Goal: Task Accomplishment & Management: Manage account settings

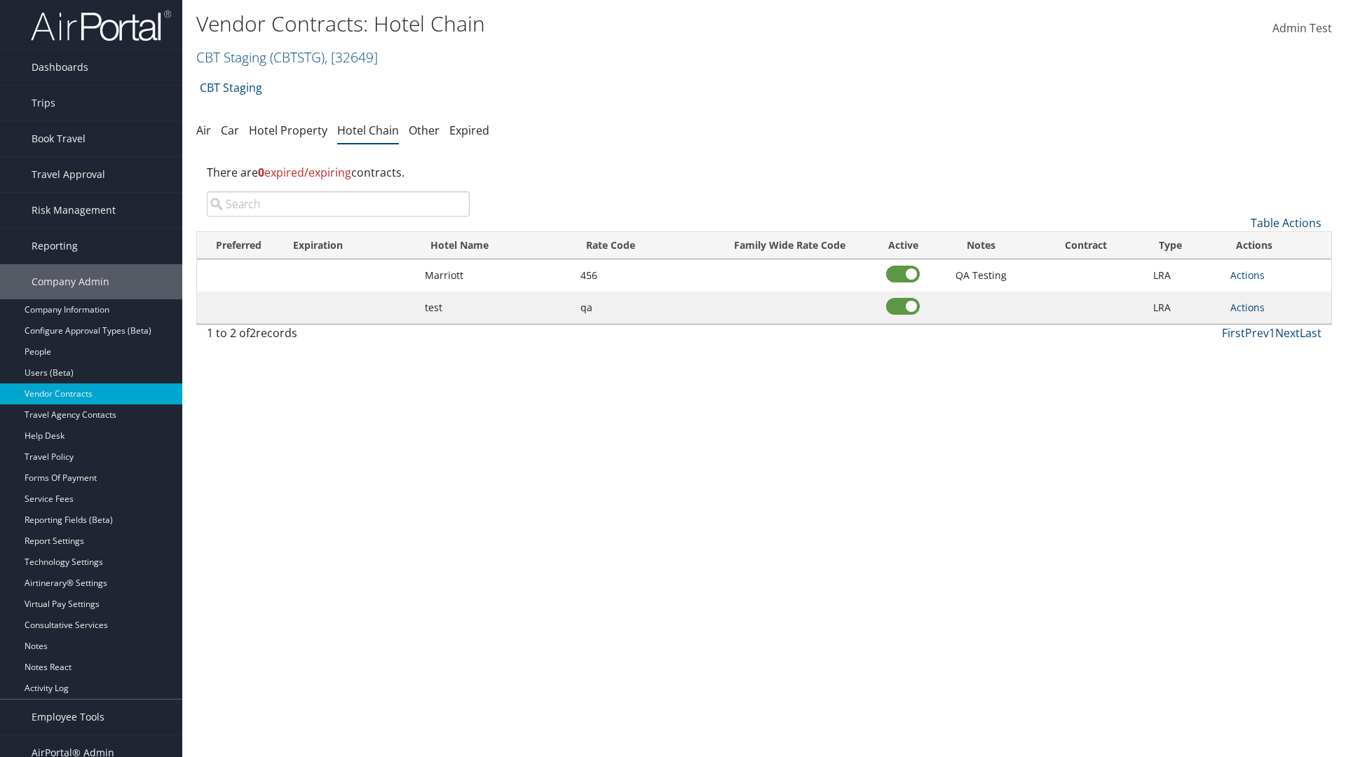
click at [338, 204] on input "search" at bounding box center [338, 203] width 263 height 25
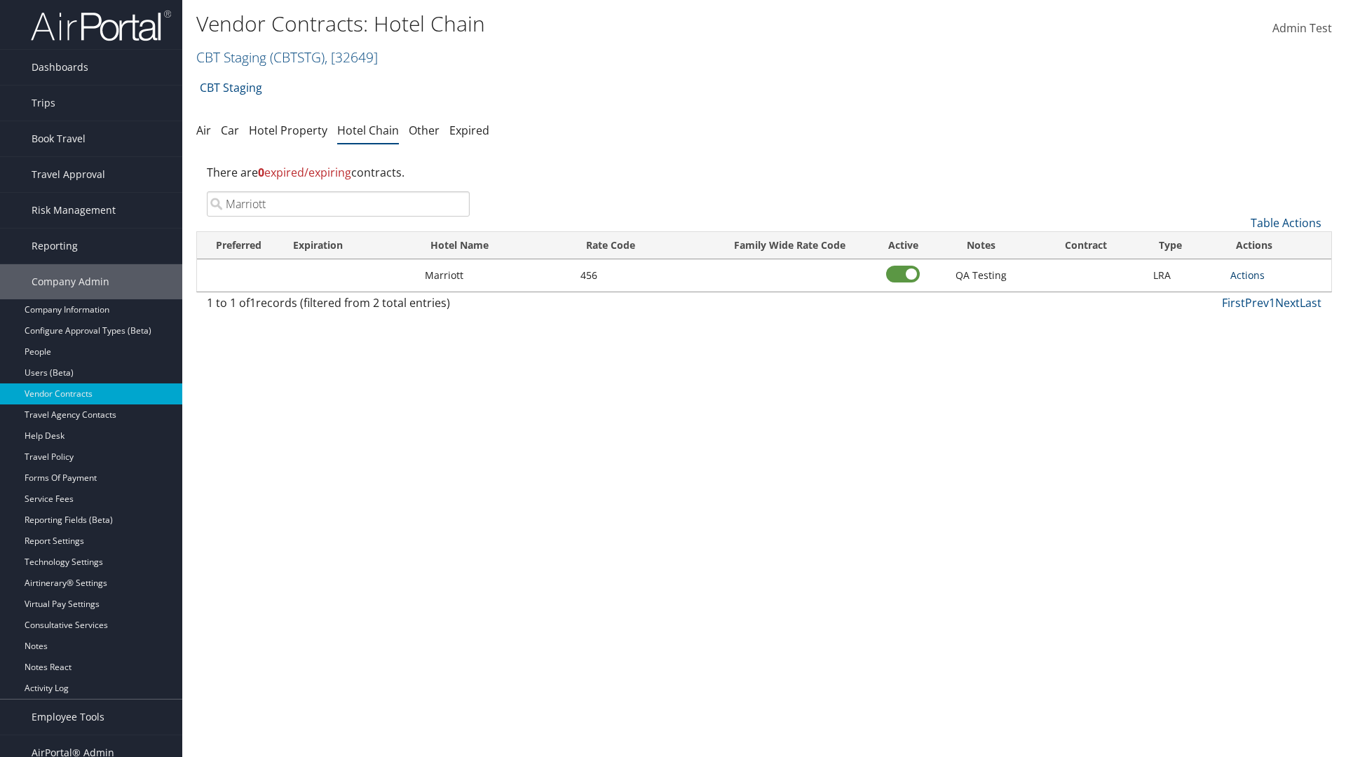
type input "Marriott"
click at [1247, 275] on link "Actions" at bounding box center [1247, 274] width 34 height 13
click at [1263, 344] on link "Delete" at bounding box center [1262, 344] width 63 height 24
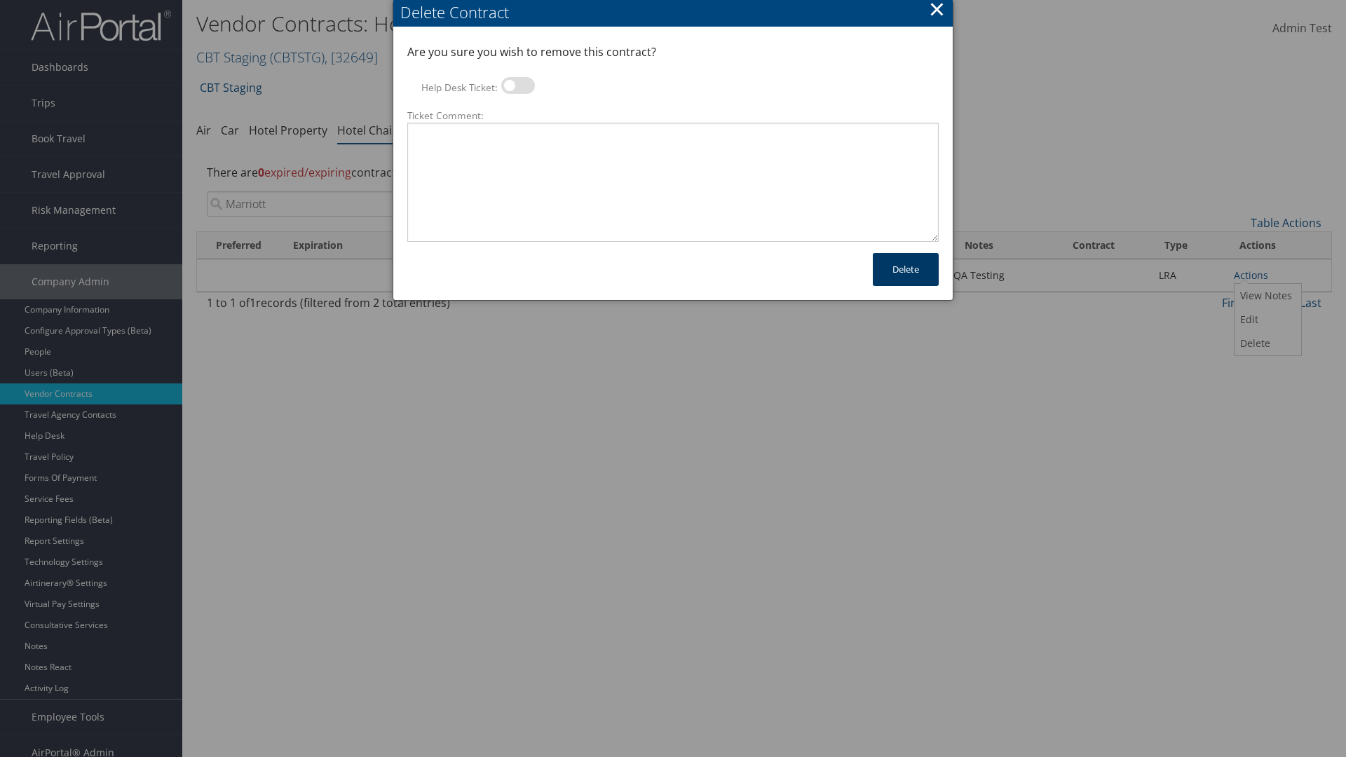
click at [906, 269] on button "Delete" at bounding box center [906, 269] width 66 height 33
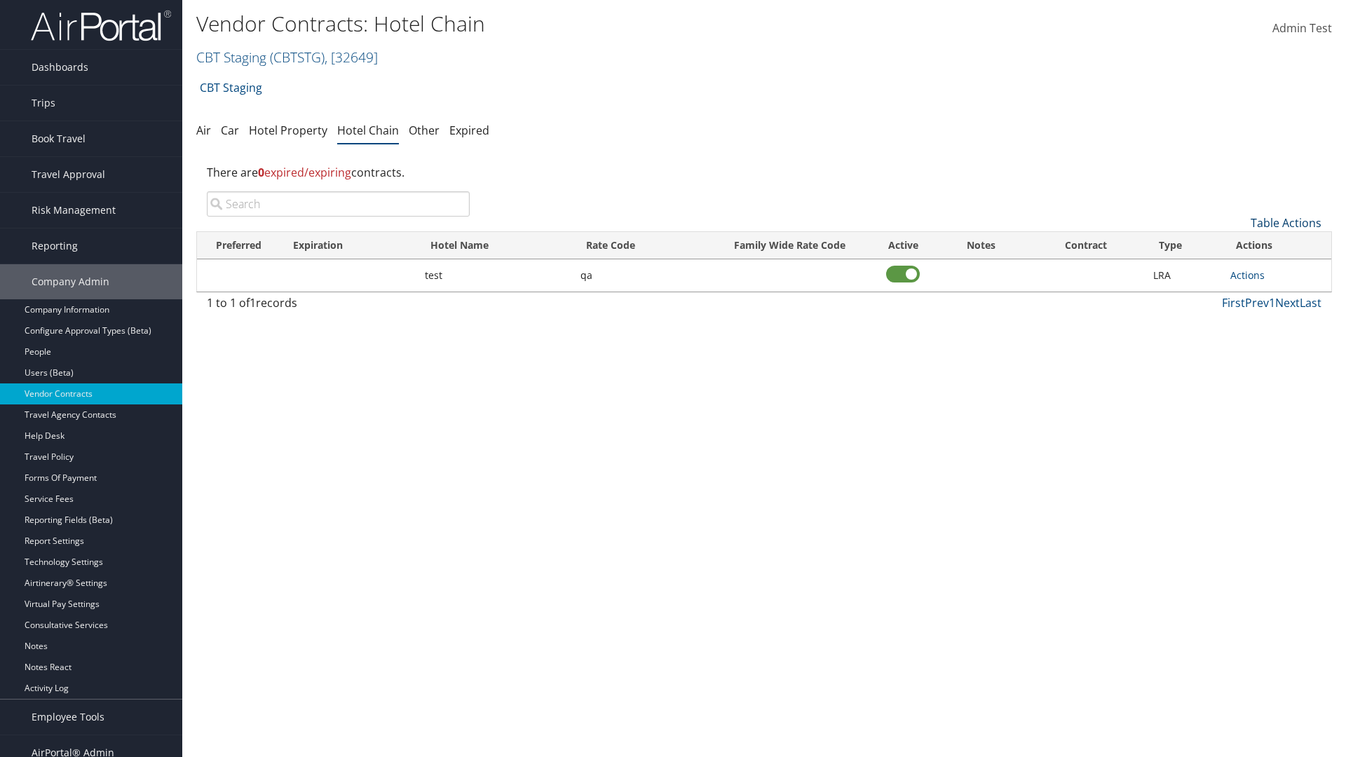
click at [1286, 223] on link "Table Actions" at bounding box center [1286, 222] width 71 height 15
click at [1239, 245] on link "Add New Contract" at bounding box center [1239, 245] width 184 height 24
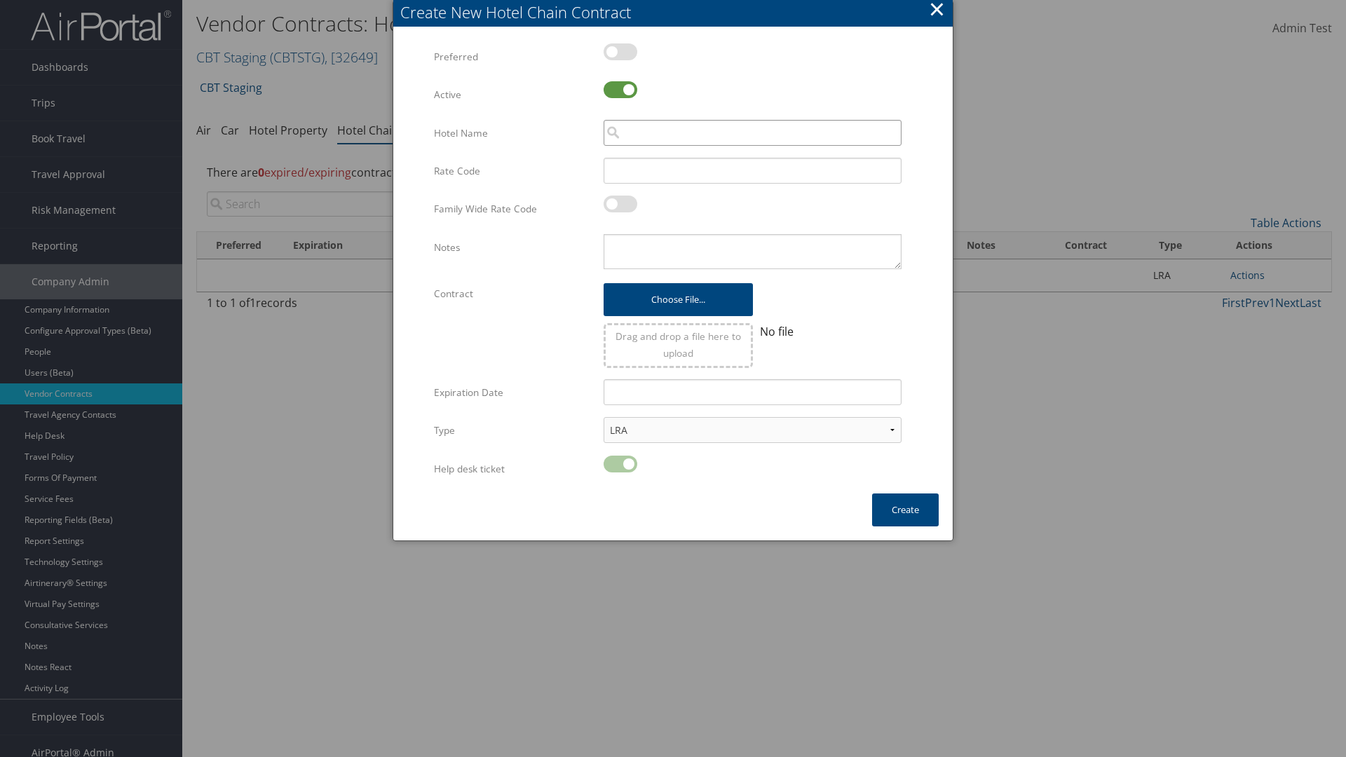
click at [752, 132] on input "search" at bounding box center [753, 133] width 298 height 26
type input "Marriott"
type input "456"
type textarea "QA Testing"
click at [905, 510] on button "Create" at bounding box center [905, 510] width 67 height 33
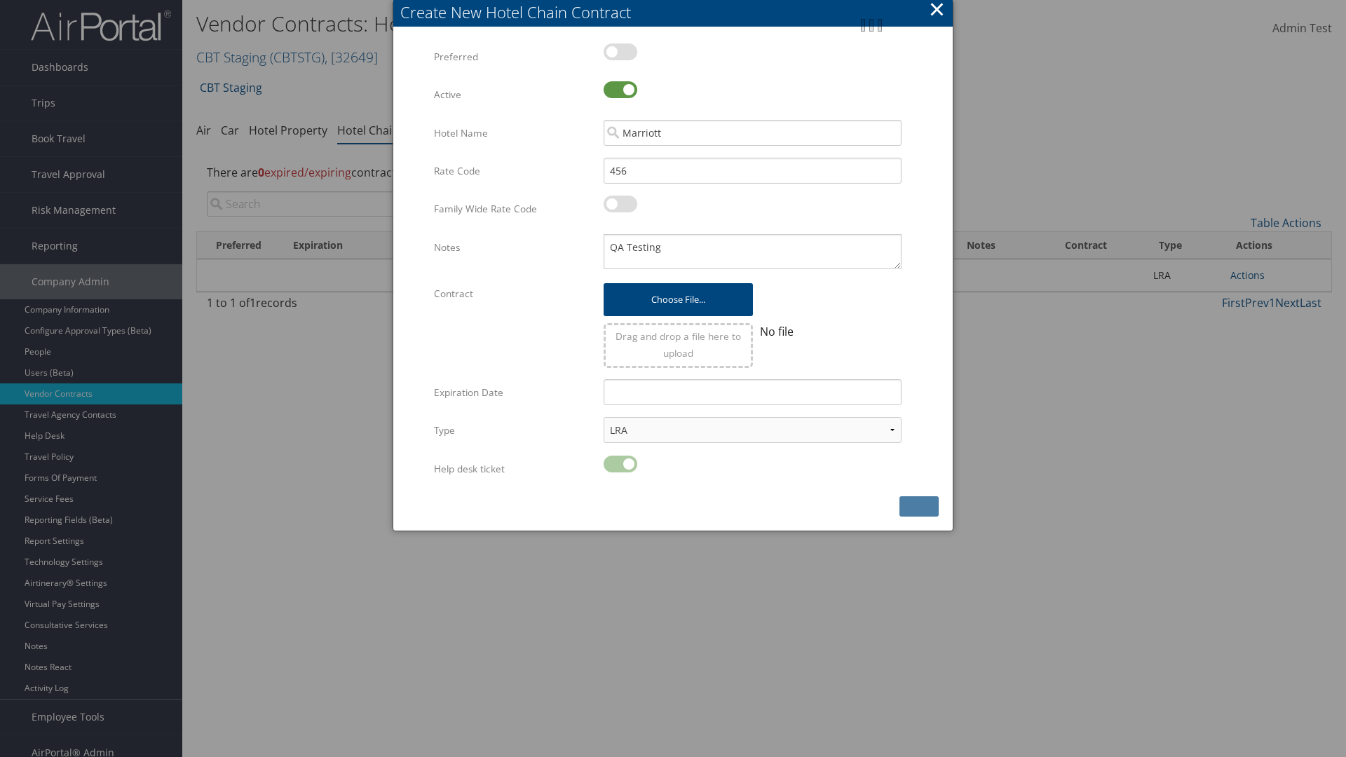
scroll to position [14, 0]
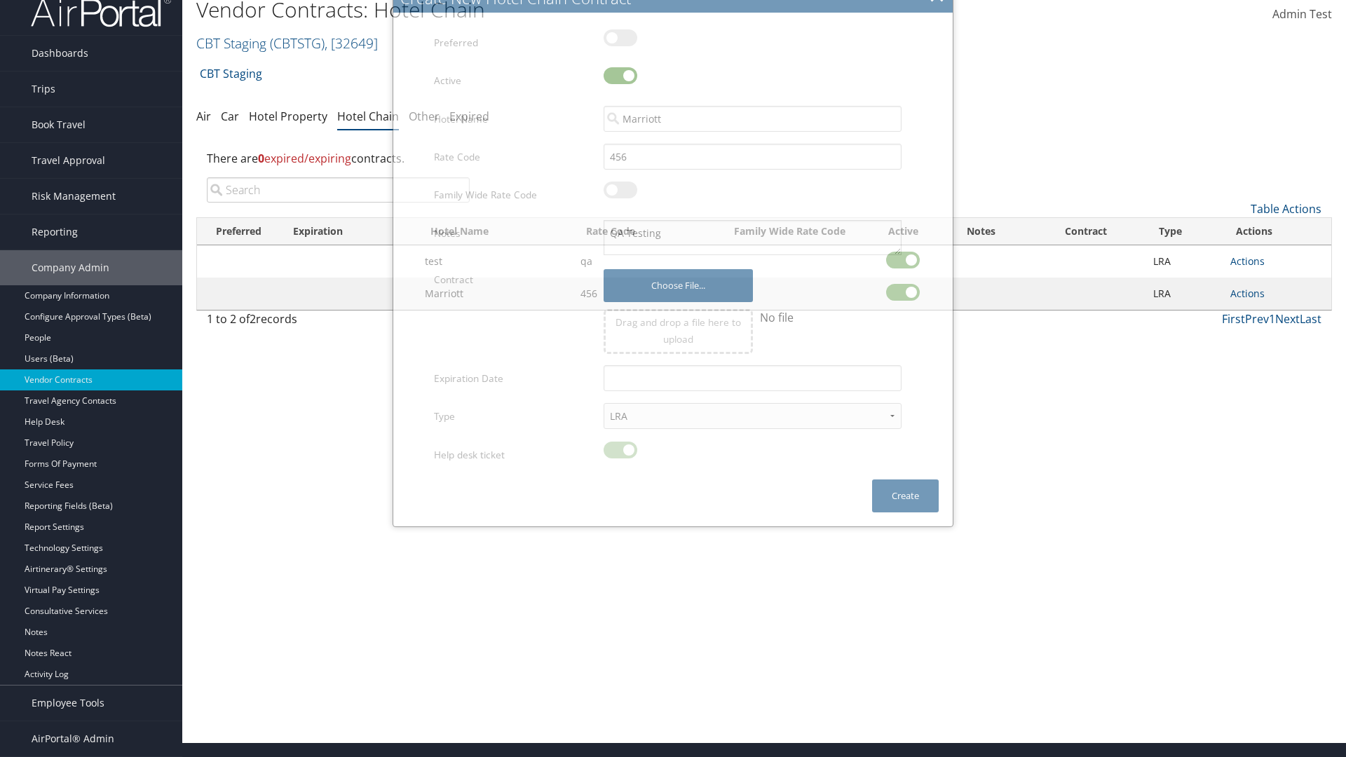
click at [338, 203] on input "search" at bounding box center [338, 189] width 263 height 25
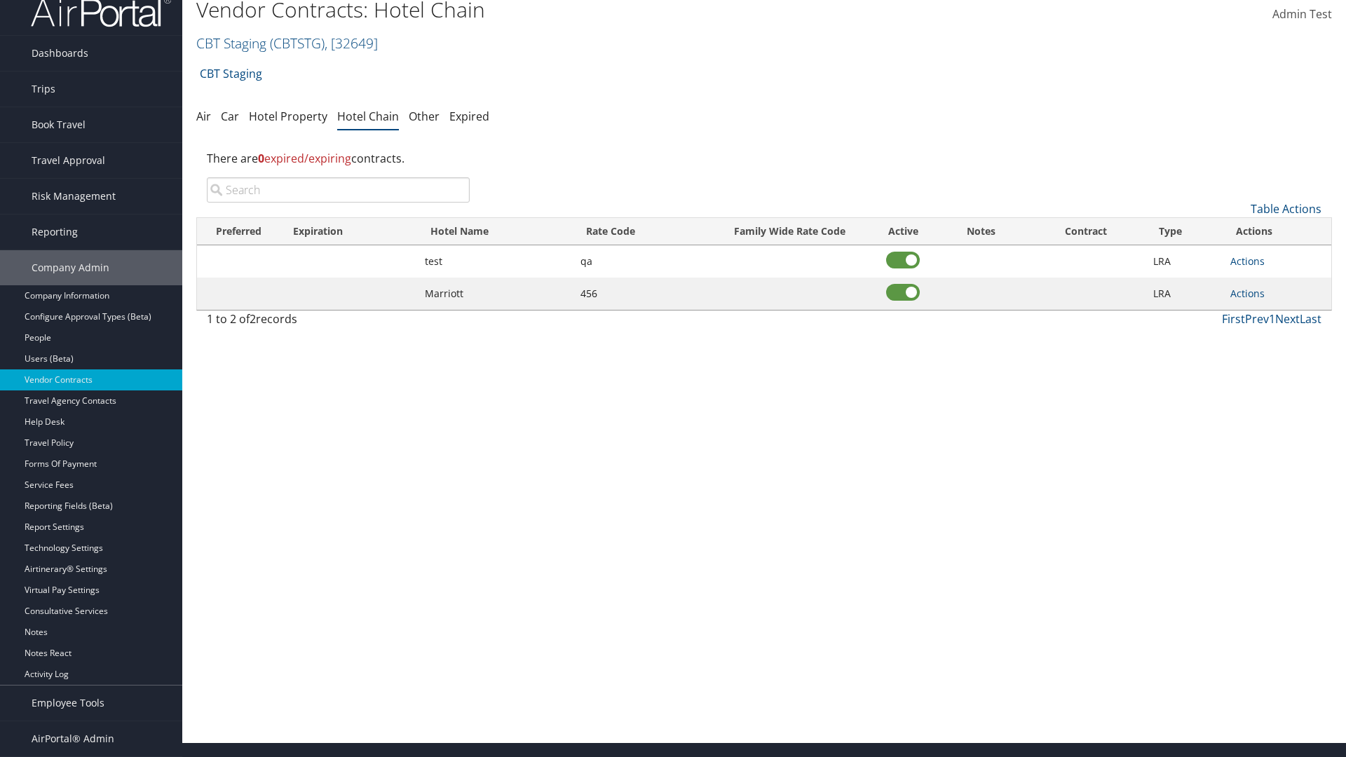
scroll to position [0, 0]
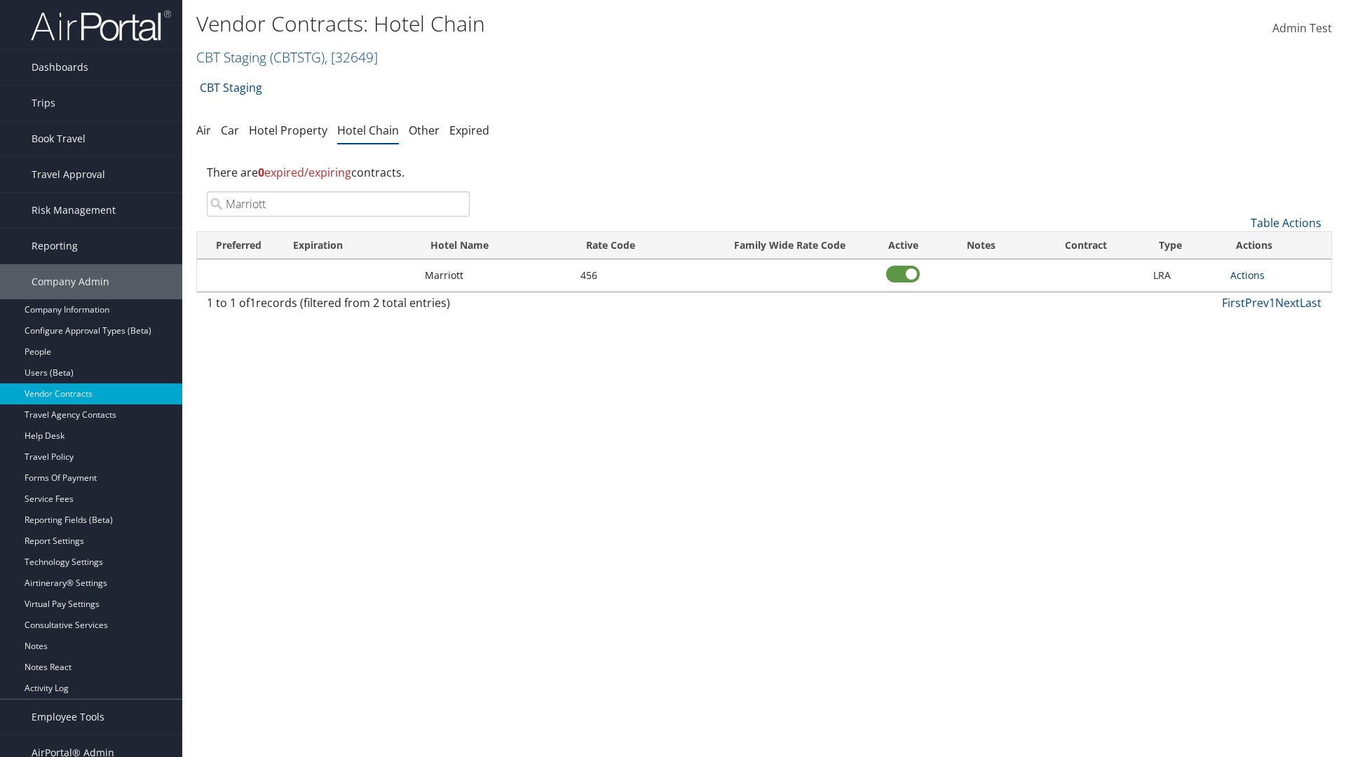
type input "Marriott"
click at [1247, 275] on link "Actions" at bounding box center [1247, 274] width 34 height 13
click at [1263, 296] on link "View Notes" at bounding box center [1262, 296] width 63 height 24
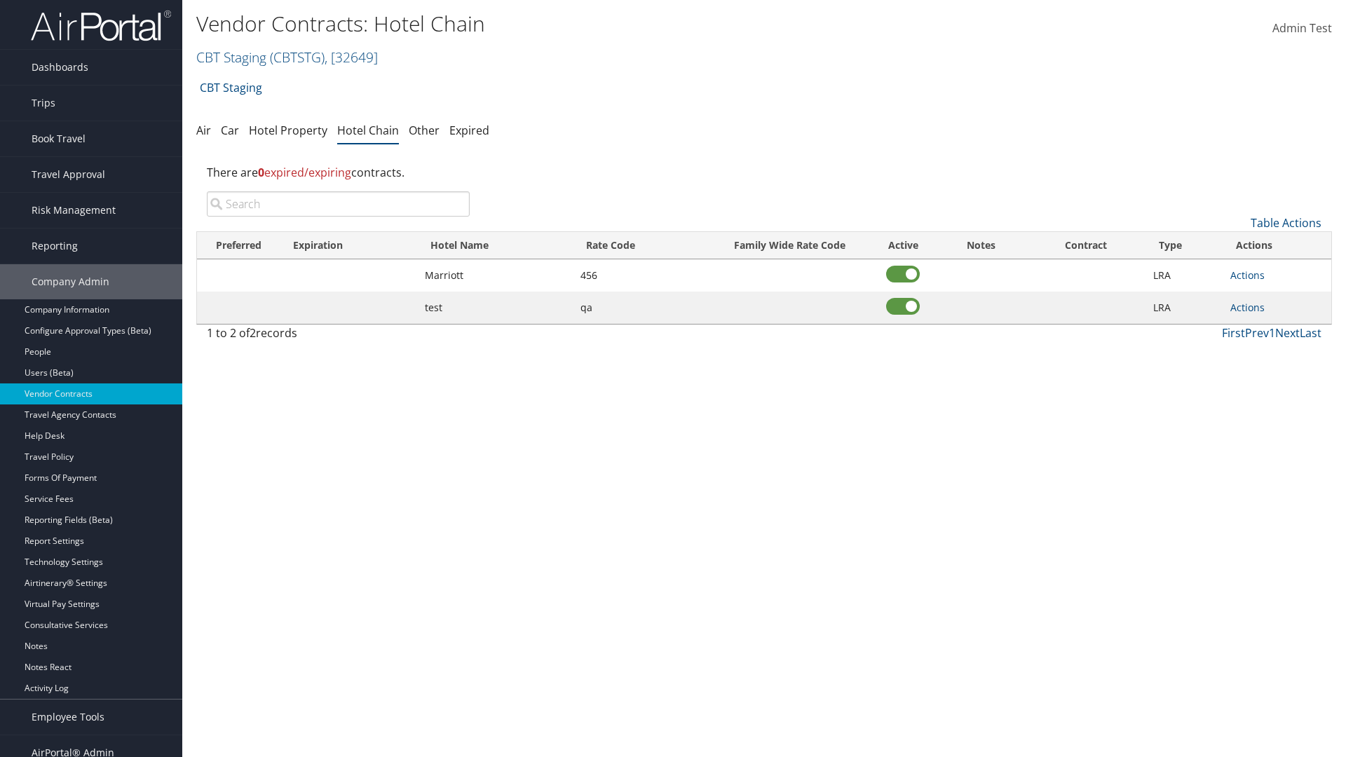
click at [338, 204] on input "search" at bounding box center [338, 203] width 263 height 25
type input "Marriott"
